Goal: Navigation & Orientation: Find specific page/section

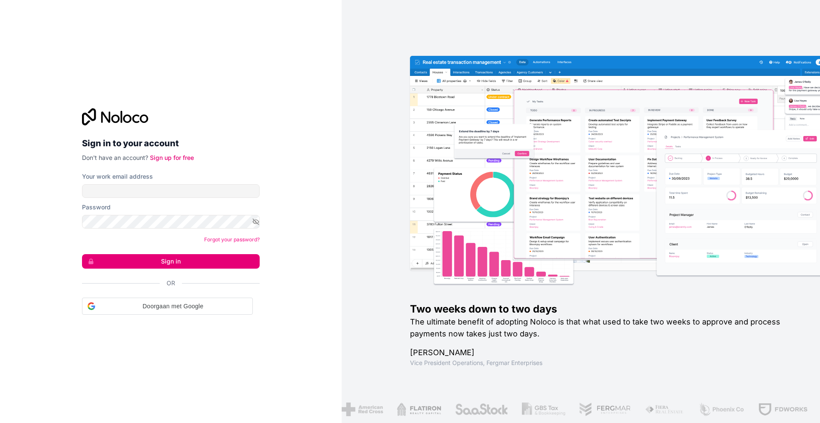
click at [183, 308] on span "Doorgaan met Google" at bounding box center [173, 306] width 149 height 9
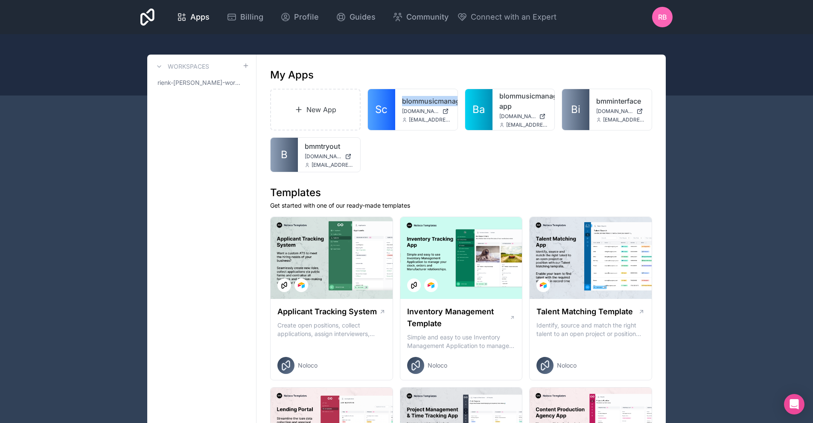
click at [0, 0] on icon at bounding box center [0, 0] width 0 height 0
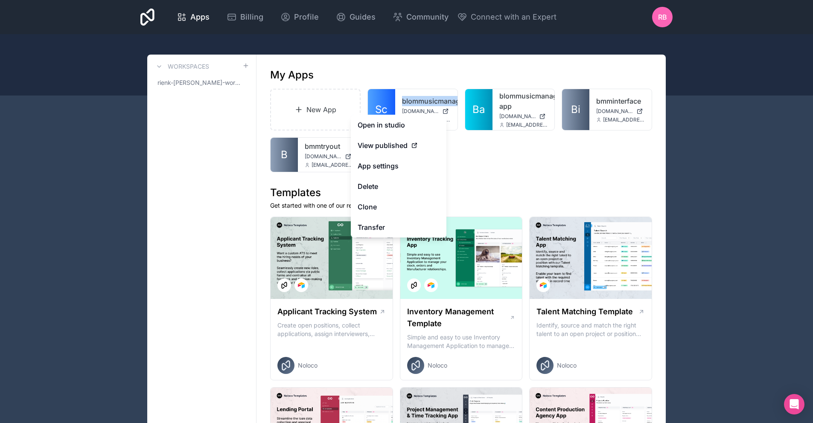
click at [379, 185] on button "Delete" at bounding box center [399, 186] width 96 height 20
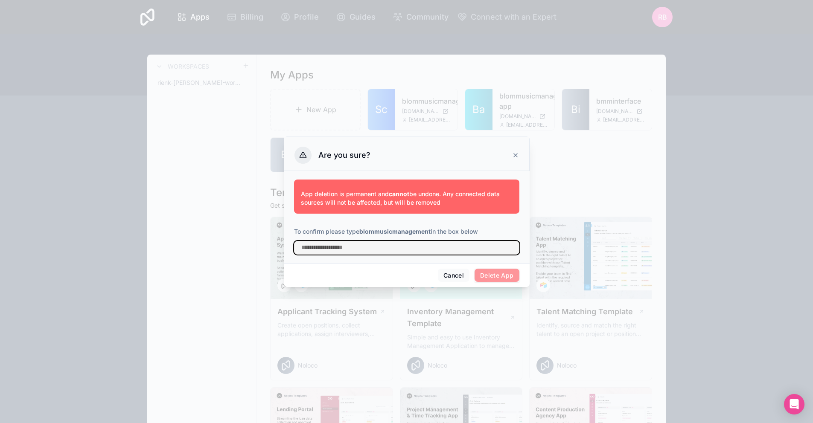
click at [370, 251] on input "text" at bounding box center [406, 248] width 225 height 14
type input "**********"
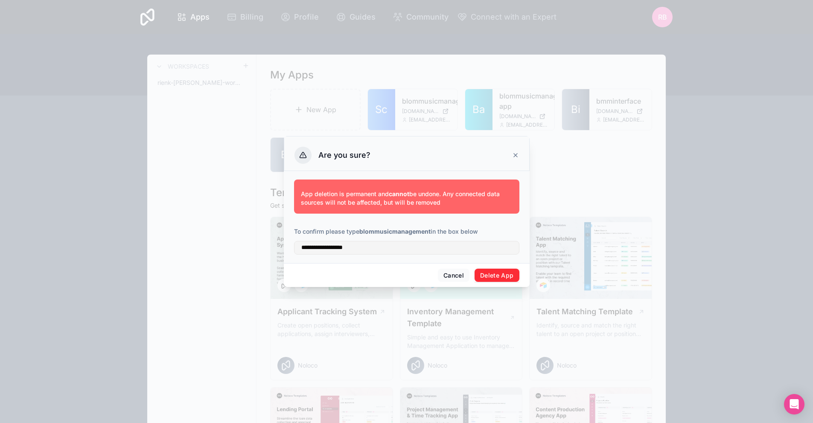
click at [492, 273] on button "Delete App" at bounding box center [497, 276] width 45 height 14
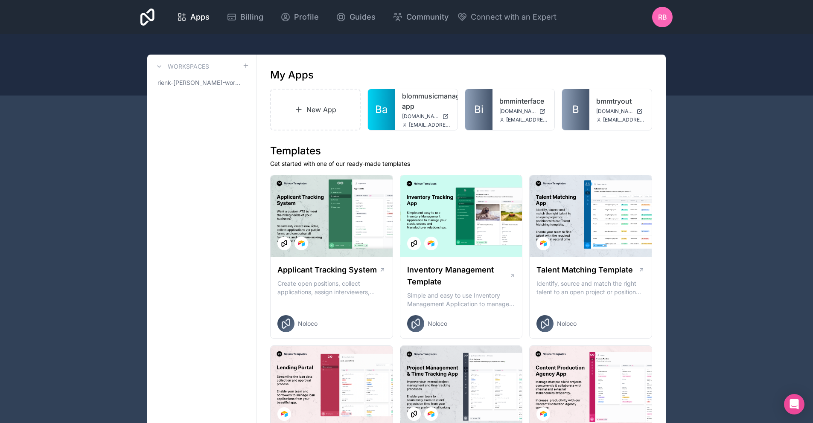
click at [0, 0] on icon at bounding box center [0, 0] width 0 height 0
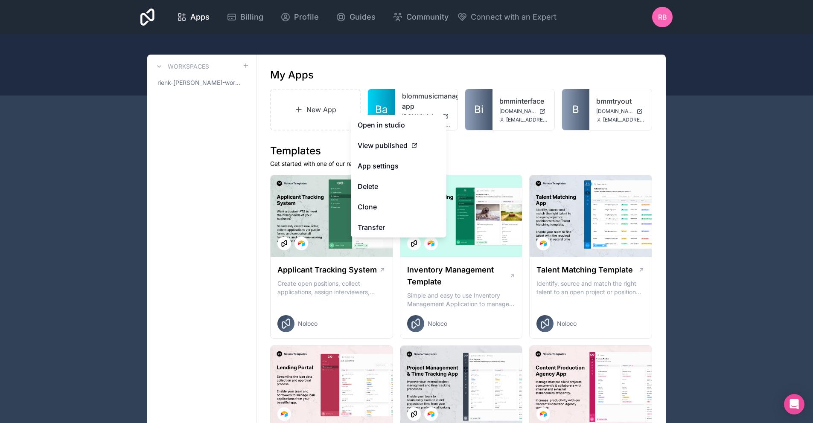
click at [390, 184] on button "Delete" at bounding box center [399, 186] width 96 height 20
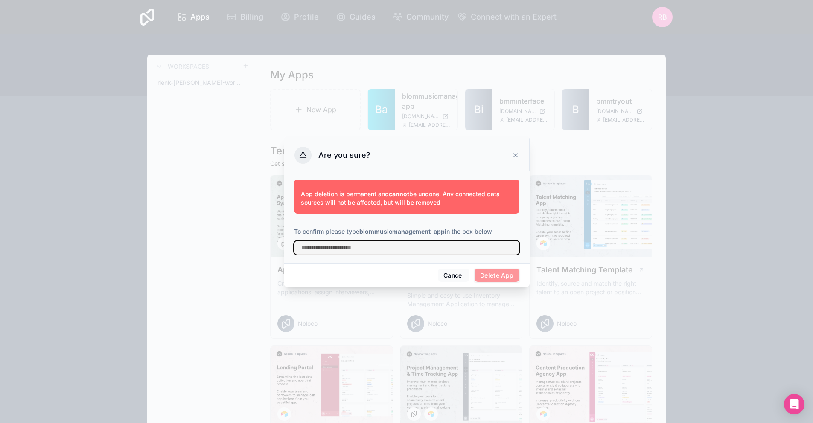
click at [368, 246] on input "text" at bounding box center [406, 248] width 225 height 14
type input "**********"
click at [455, 277] on button "Cancel" at bounding box center [454, 276] width 32 height 14
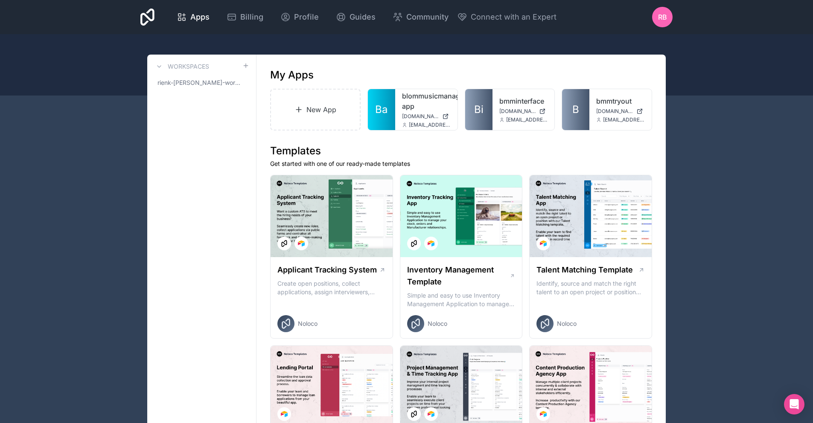
click at [399, 105] on div "blommusicmanagement-app [DOMAIN_NAME] [EMAIL_ADDRESS][DOMAIN_NAME]" at bounding box center [426, 109] width 62 height 41
click at [411, 104] on link "blommusicmanagement-app" at bounding box center [426, 101] width 49 height 20
click at [517, 109] on span "[DOMAIN_NAME]" at bounding box center [517, 111] width 37 height 7
click at [510, 105] on link "bmminterface" at bounding box center [523, 101] width 49 height 10
